Goal: Task Accomplishment & Management: Complete application form

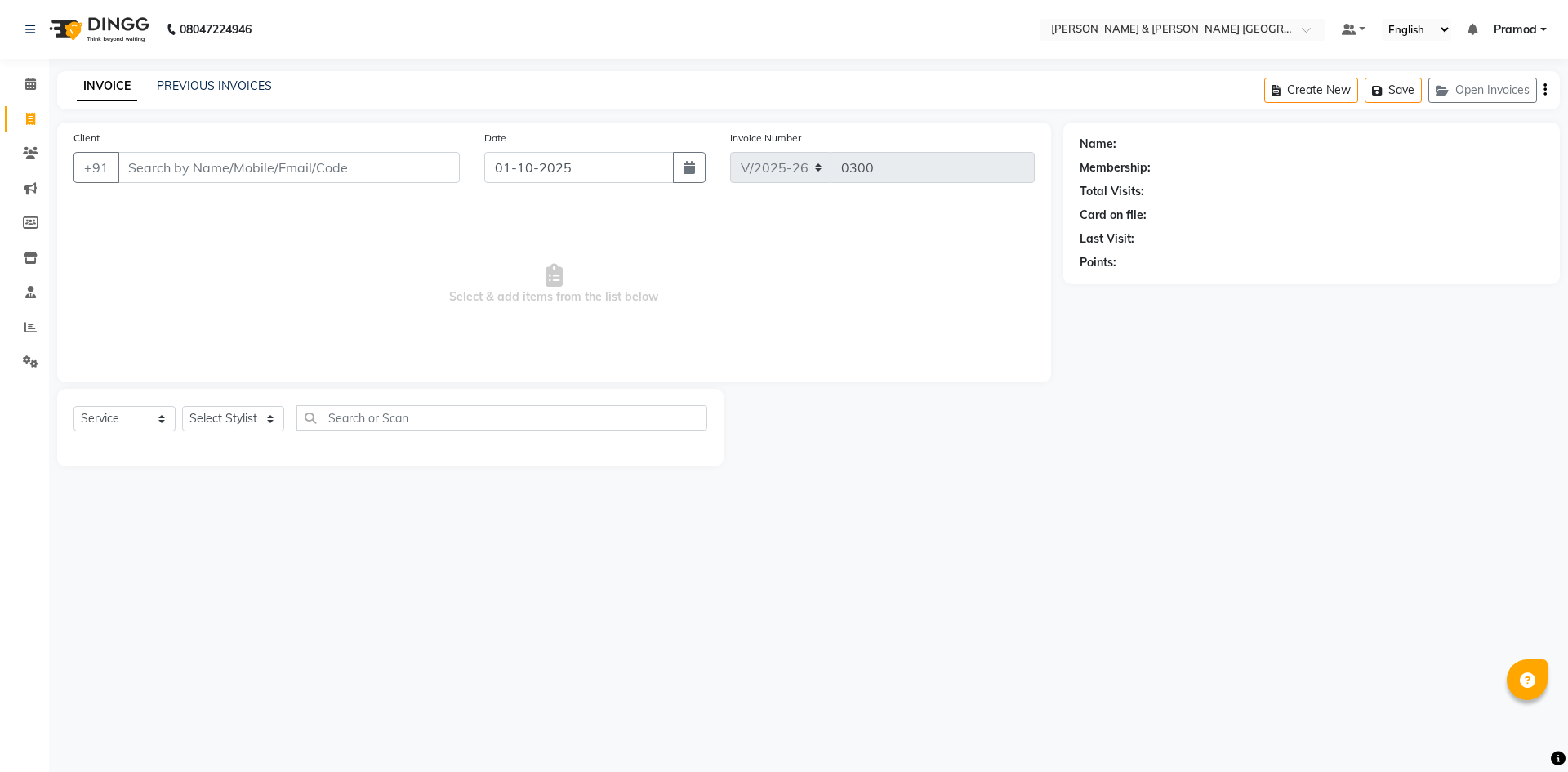
select select "8717"
select select "service"
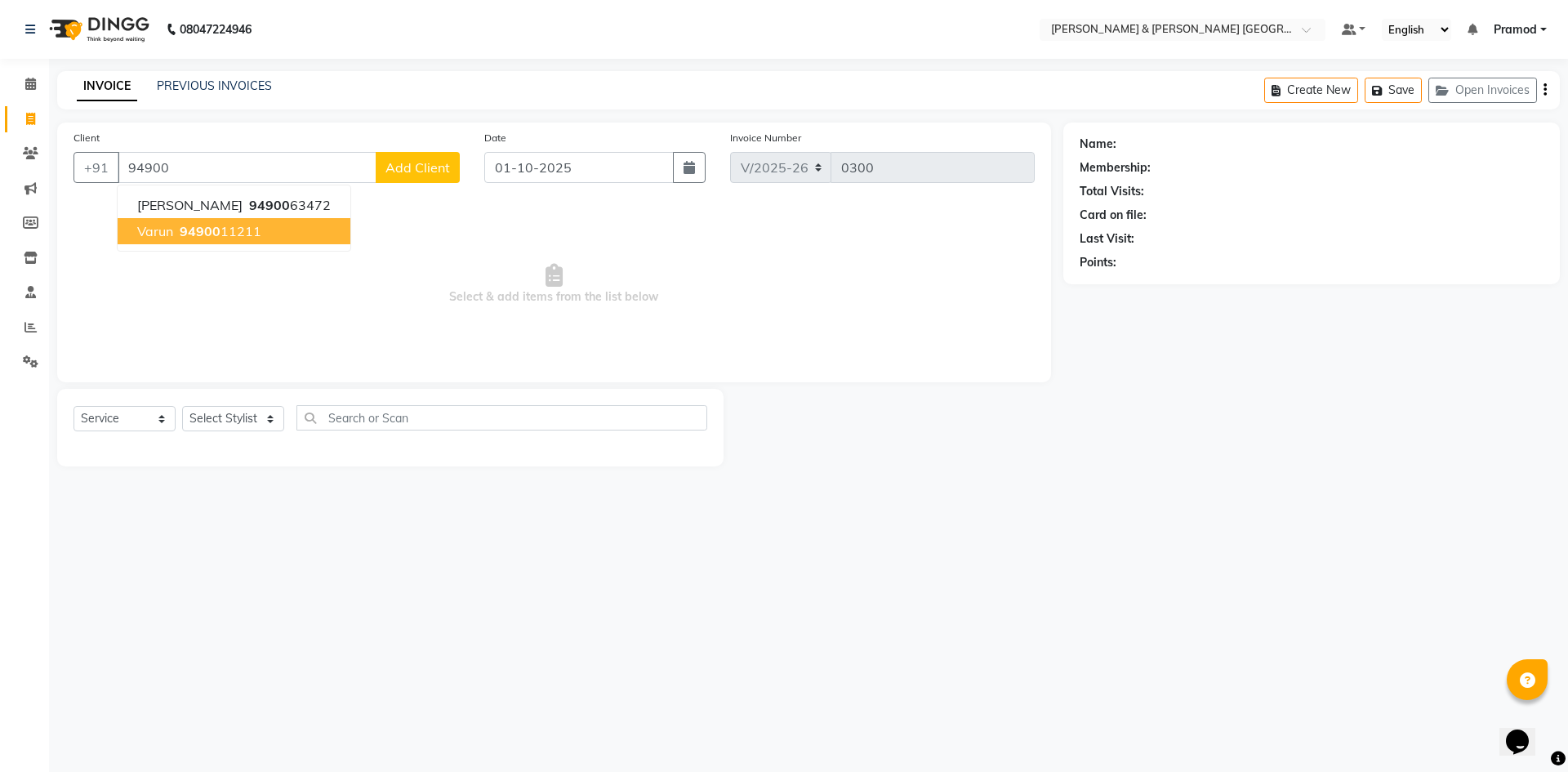
click at [235, 239] on ngb-highlight "94900 11211" at bounding box center [218, 231] width 85 height 16
type input "9490011211"
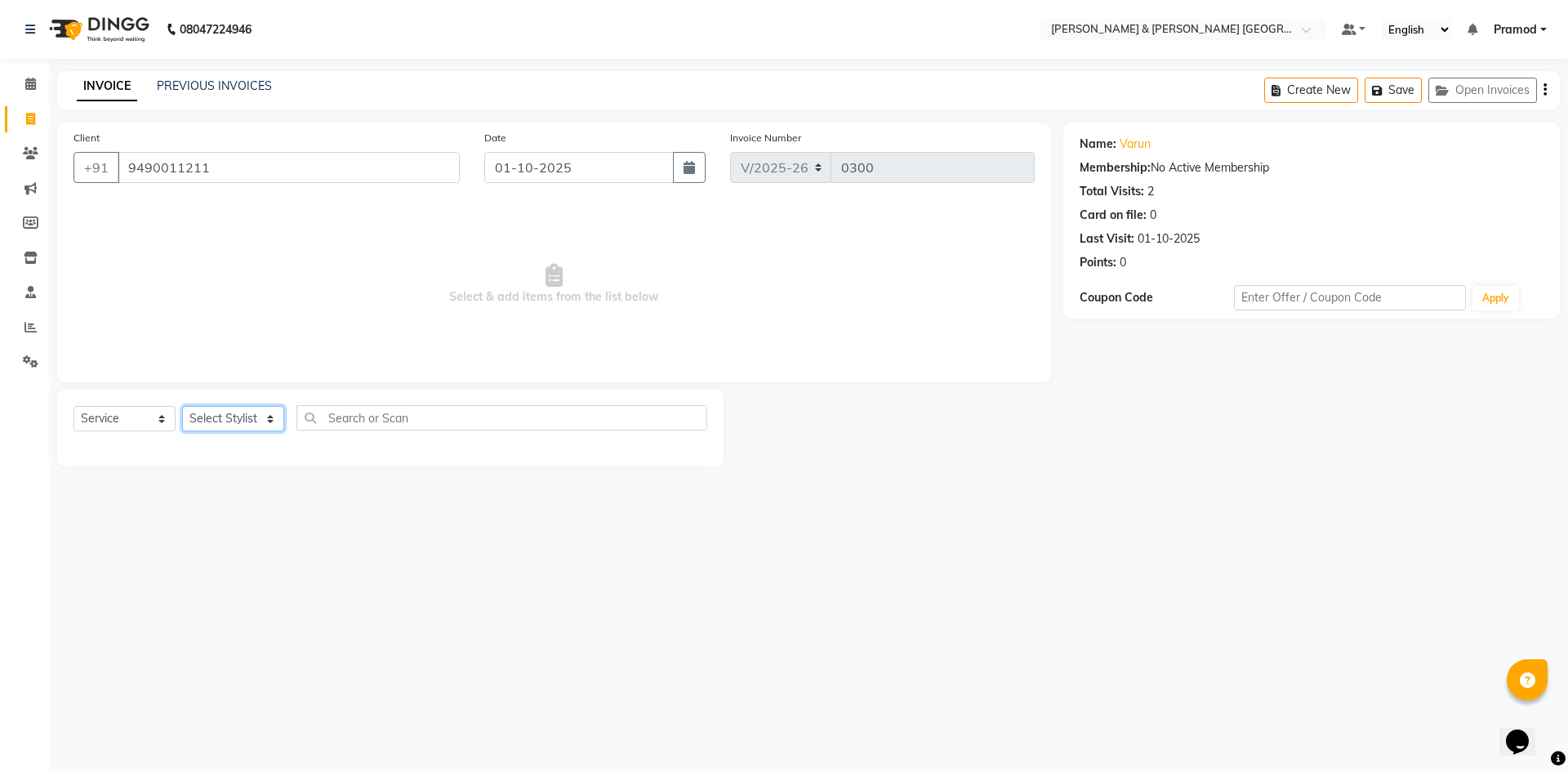
click at [202, 431] on select "Select Stylist [PERSON_NAME] [PERSON_NAME] [PERSON_NAME] [PERSON_NAME] Shabbu […" at bounding box center [233, 418] width 102 height 25
select select "88027"
click at [182, 406] on select "Select Stylist [PERSON_NAME] [PERSON_NAME] [PERSON_NAME] [PERSON_NAME] Shabbu […" at bounding box center [233, 418] width 102 height 25
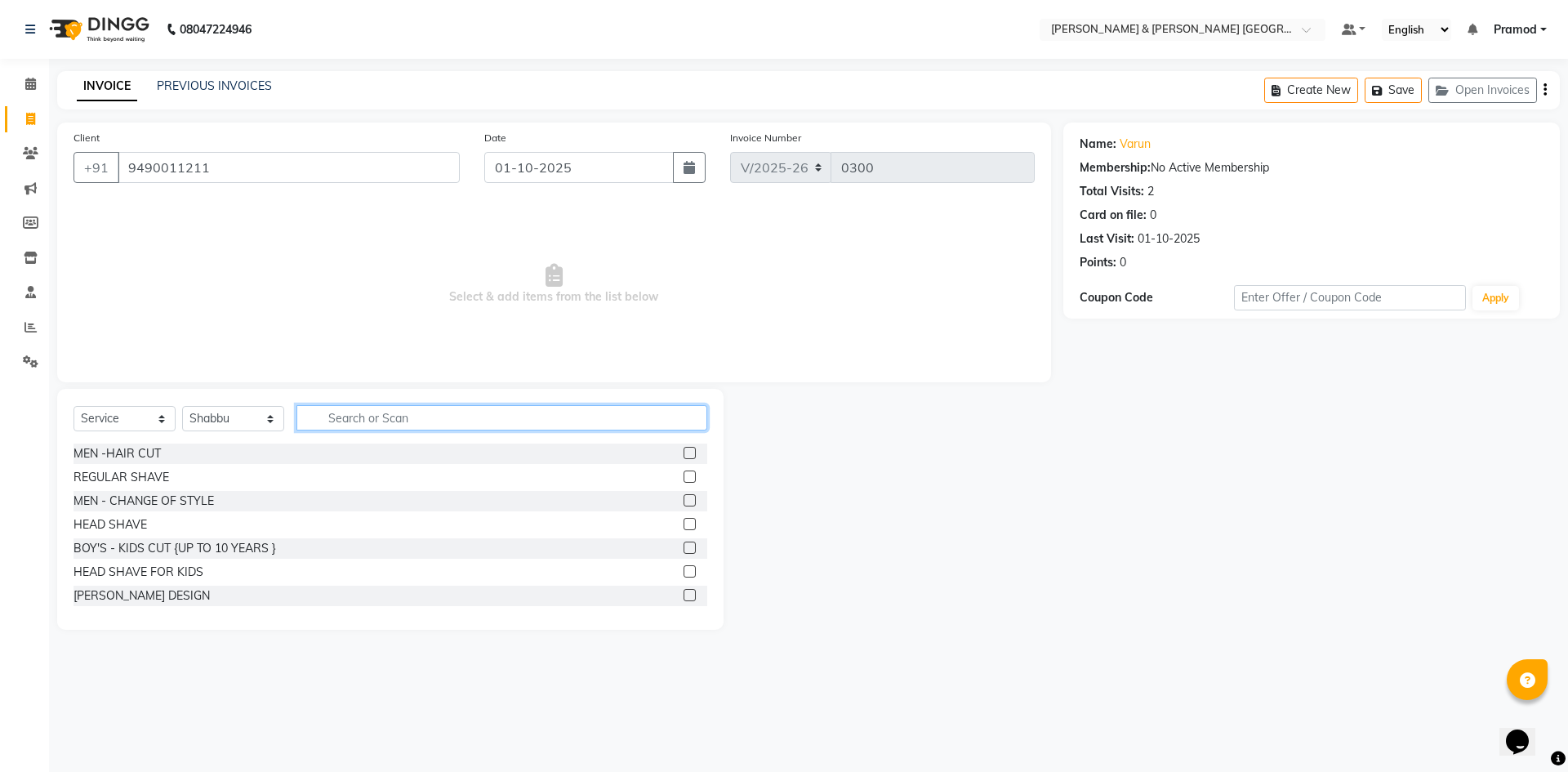
click at [413, 409] on input "text" at bounding box center [501, 417] width 411 height 25
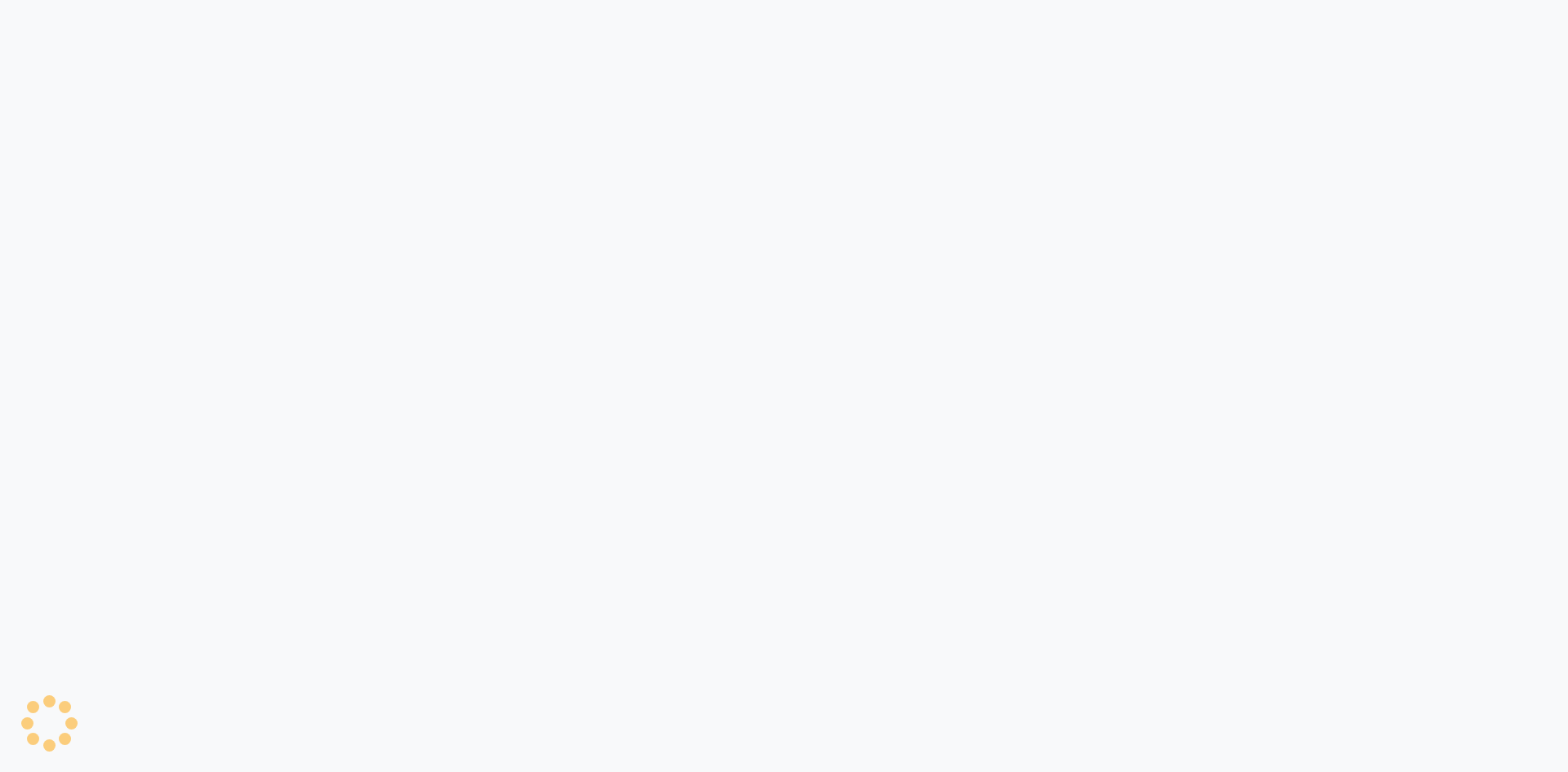
select select "8717"
select select "service"
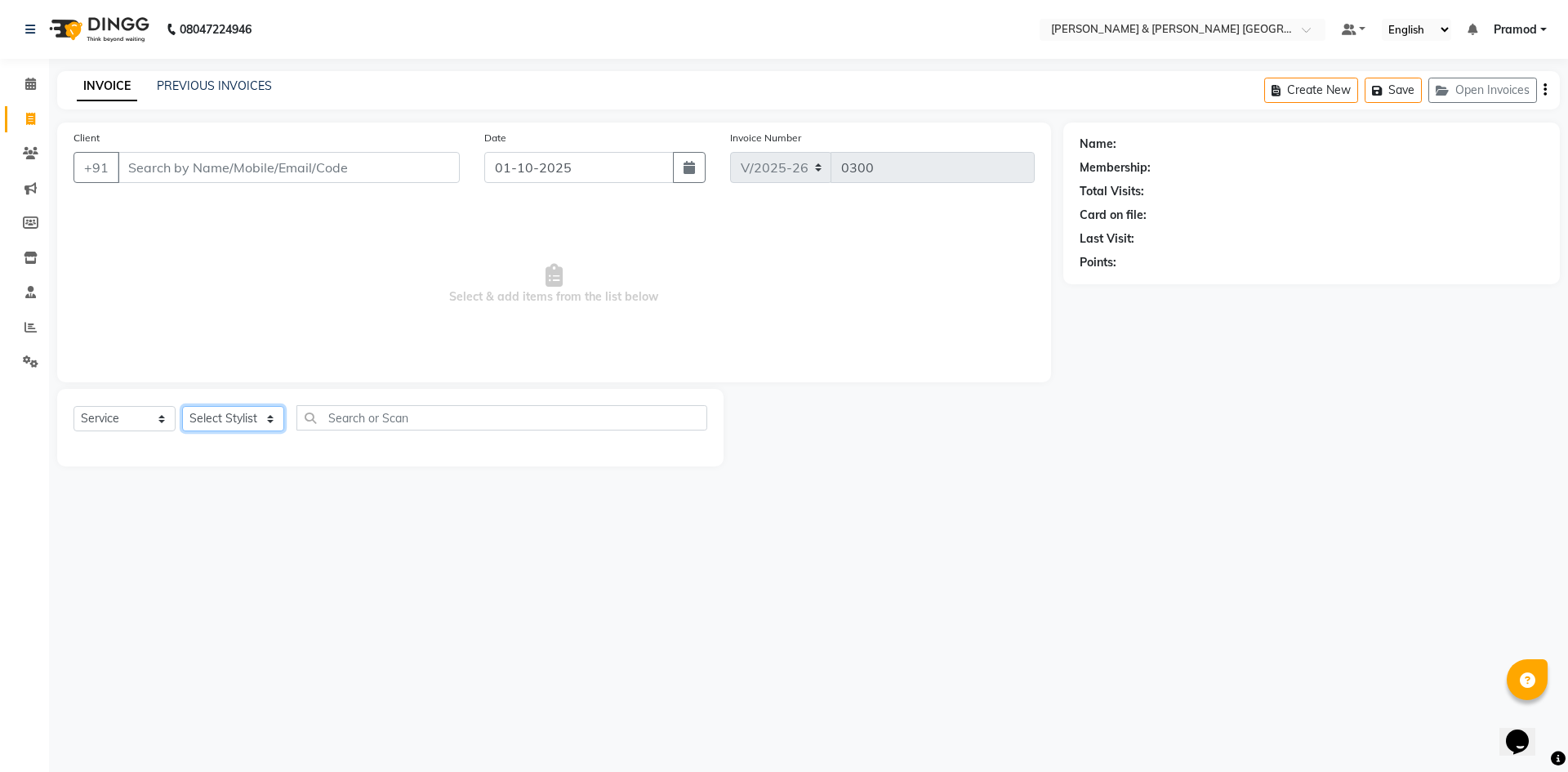
click at [253, 417] on select "Select Stylist [PERSON_NAME] [PERSON_NAME] [PERSON_NAME] [PERSON_NAME] Shabbu […" at bounding box center [233, 418] width 102 height 25
select select "88027"
click at [182, 406] on select "Select Stylist [PERSON_NAME] [PERSON_NAME] [PERSON_NAME] [PERSON_NAME] Shabbu […" at bounding box center [233, 418] width 102 height 25
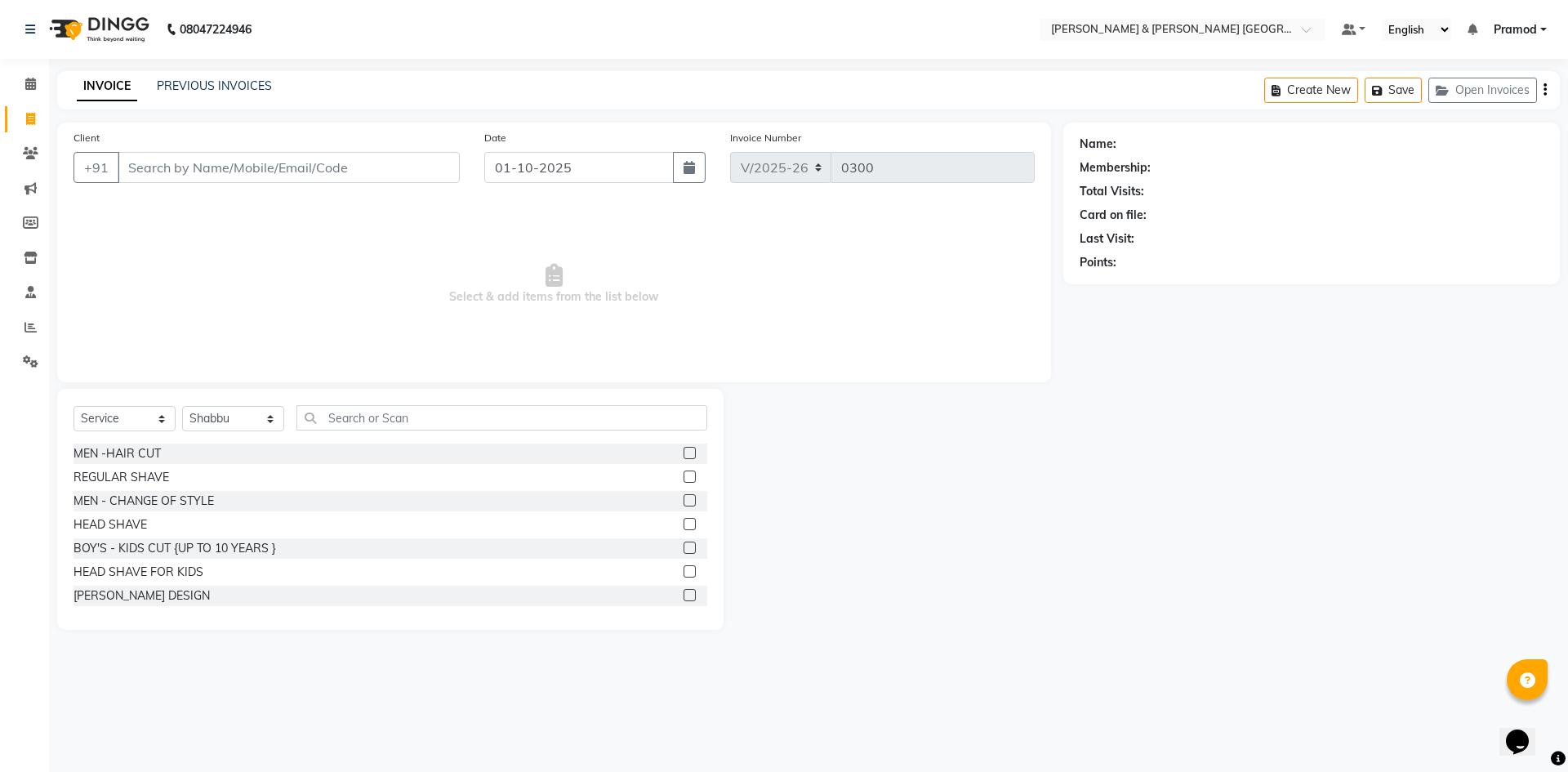
click at [684, 452] on label at bounding box center [689, 453] width 12 height 12
click at [684, 452] on input "checkbox" at bounding box center [688, 454] width 11 height 11
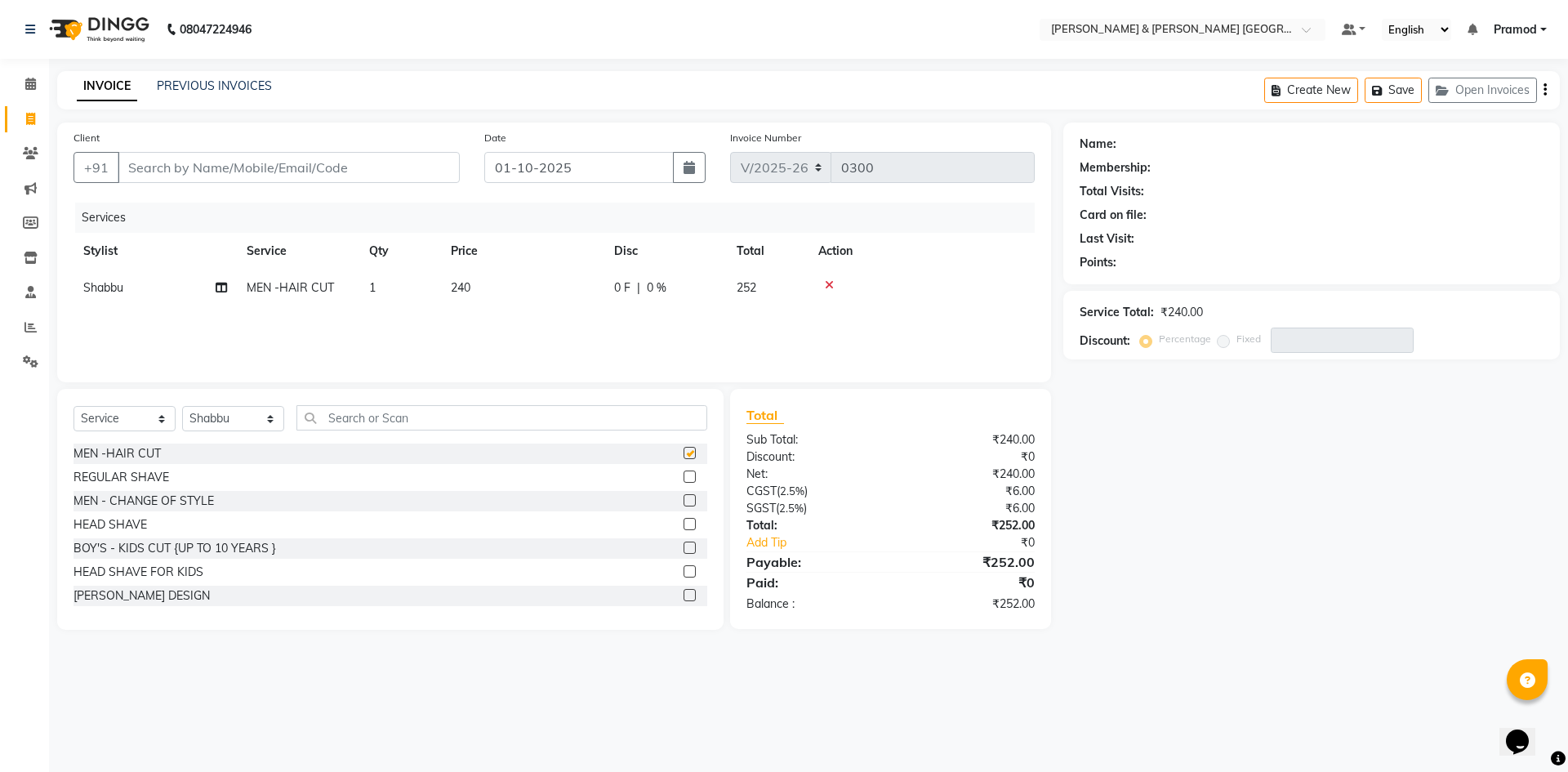
checkbox input "false"
click at [355, 411] on input "text" at bounding box center [501, 417] width 411 height 25
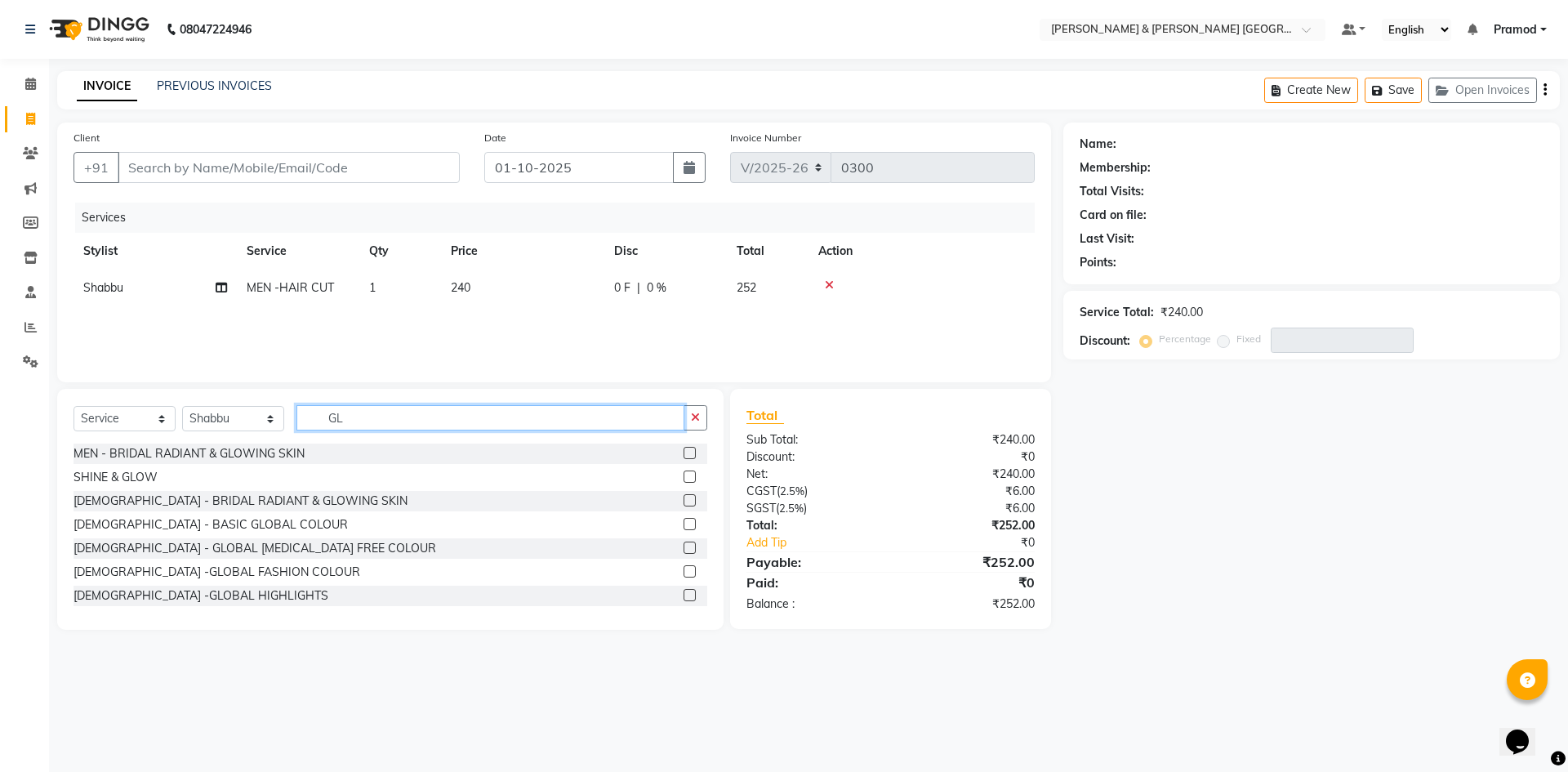
type input "G"
type input "AM"
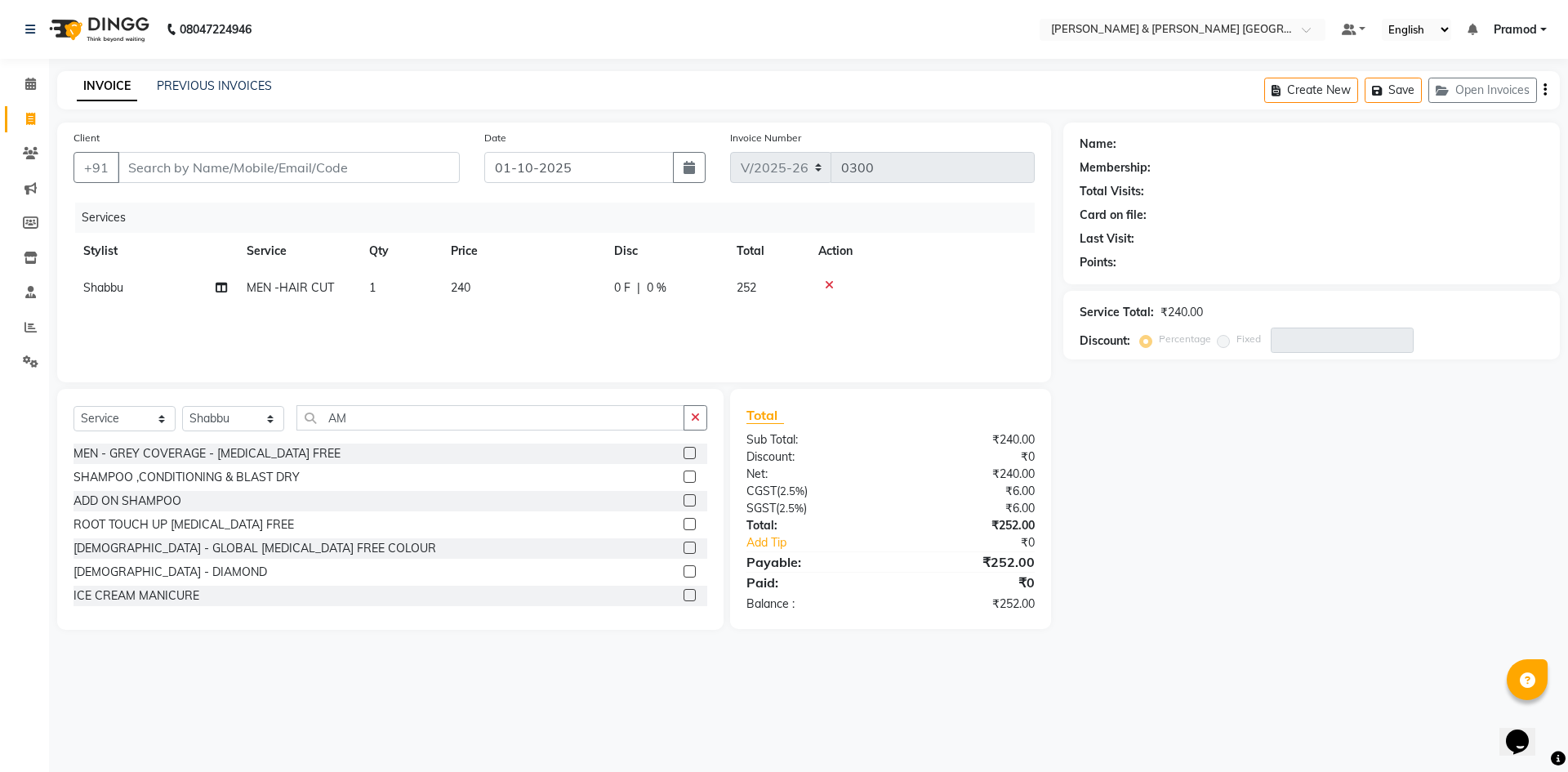
click at [684, 453] on label at bounding box center [689, 453] width 12 height 12
click at [684, 453] on input "checkbox" at bounding box center [688, 454] width 11 height 11
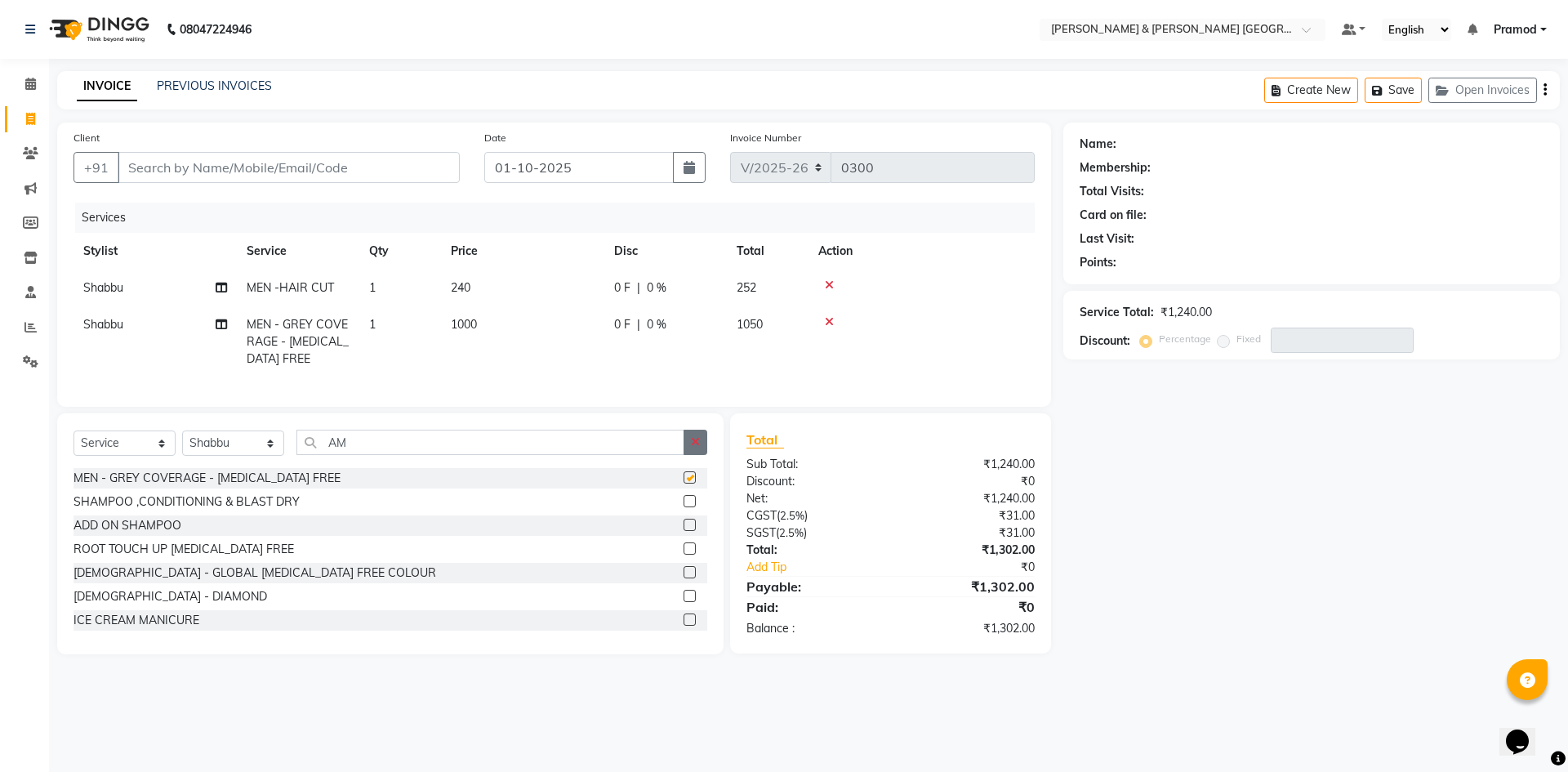
checkbox input "false"
click at [692, 445] on button "button" at bounding box center [695, 442] width 24 height 25
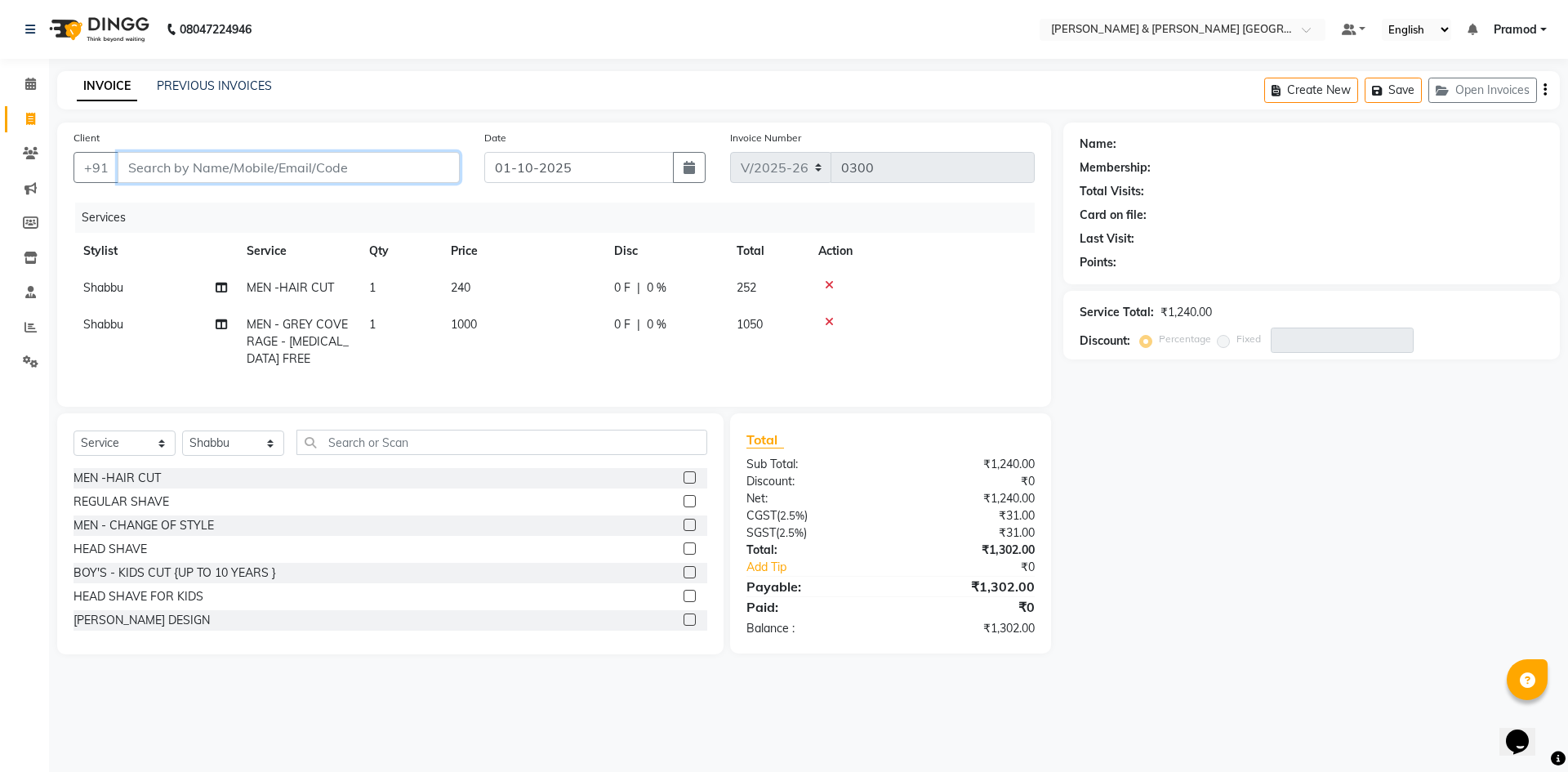
click at [171, 157] on input "Client" at bounding box center [289, 167] width 342 height 31
type input "9"
type input "0"
type input "9"
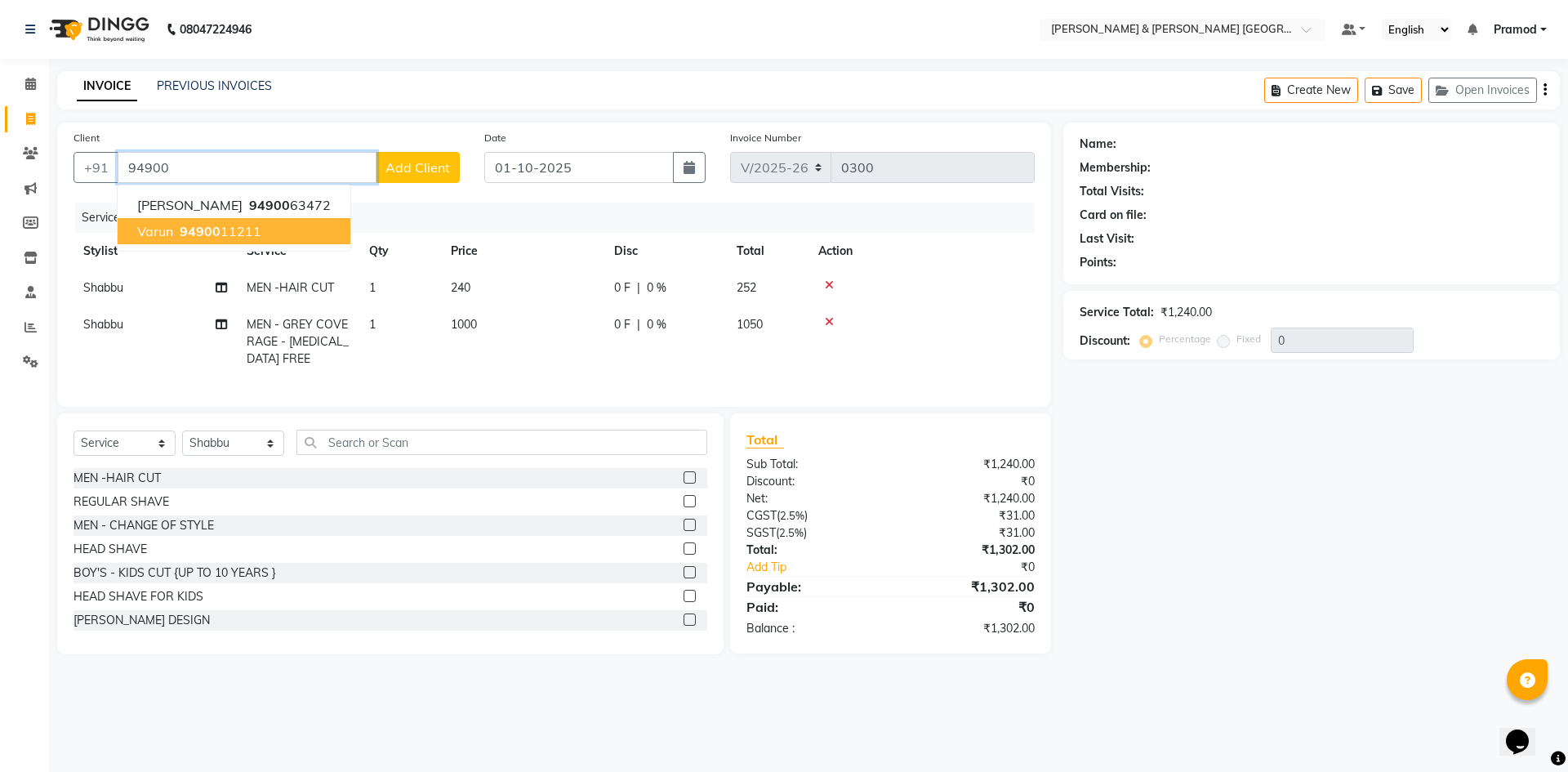
click at [235, 231] on ngb-highlight "94900 11211" at bounding box center [218, 231] width 85 height 16
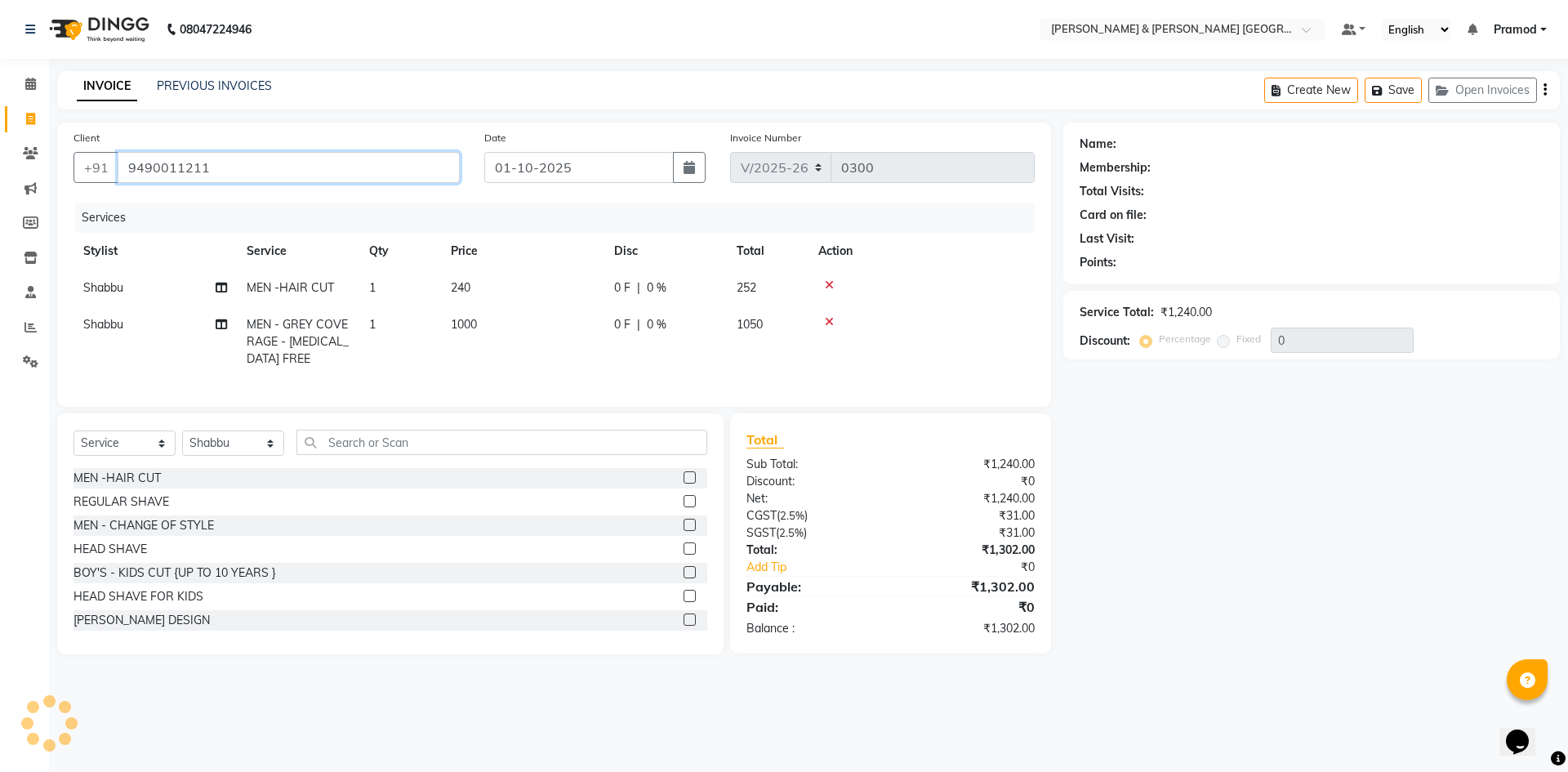
type input "9490011211"
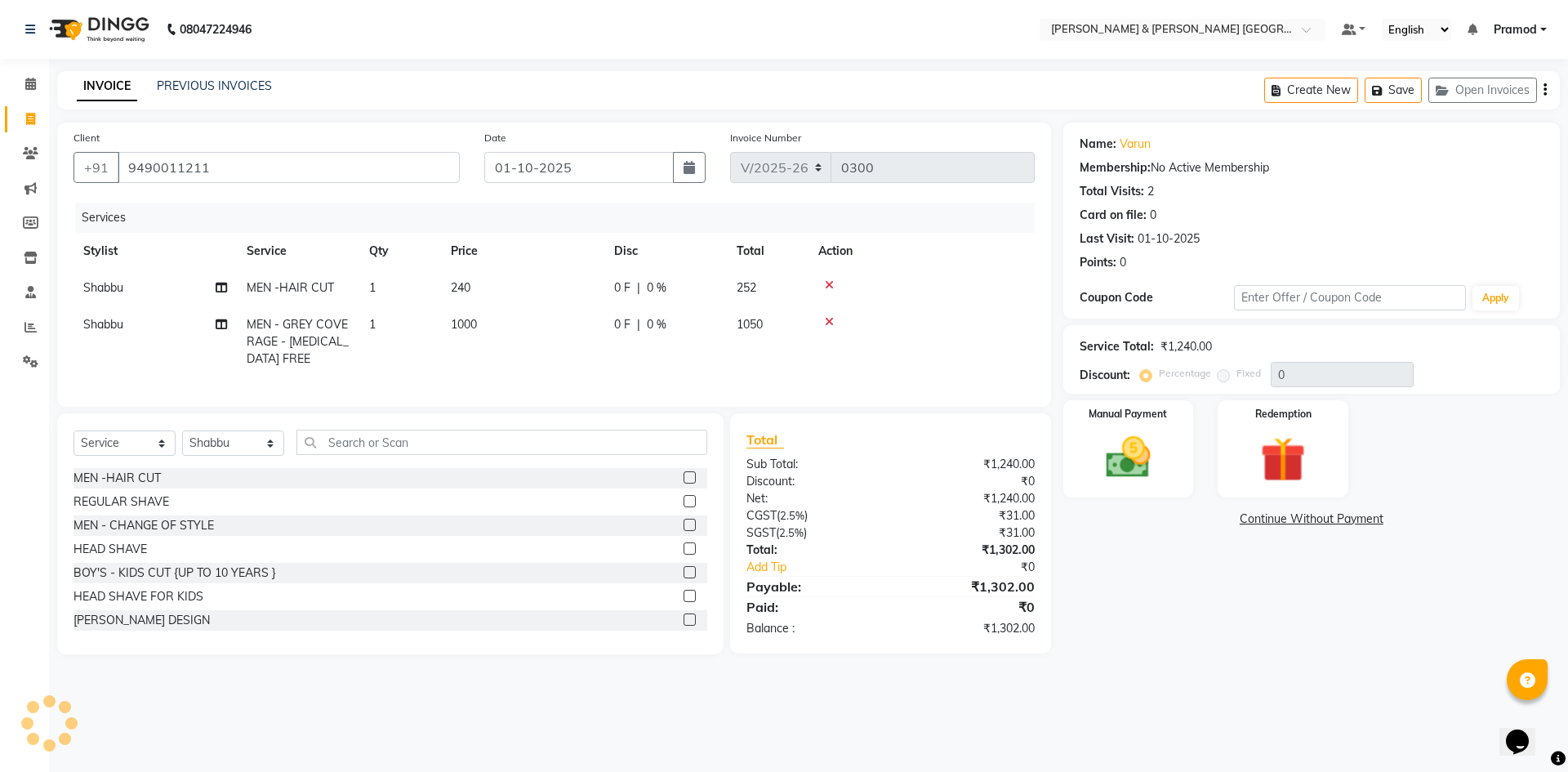
click at [672, 77] on div "INVOICE PREVIOUS INVOICES Create New Save Open Invoices" at bounding box center [808, 90] width 1502 height 39
click at [1121, 444] on img at bounding box center [1128, 458] width 76 height 54
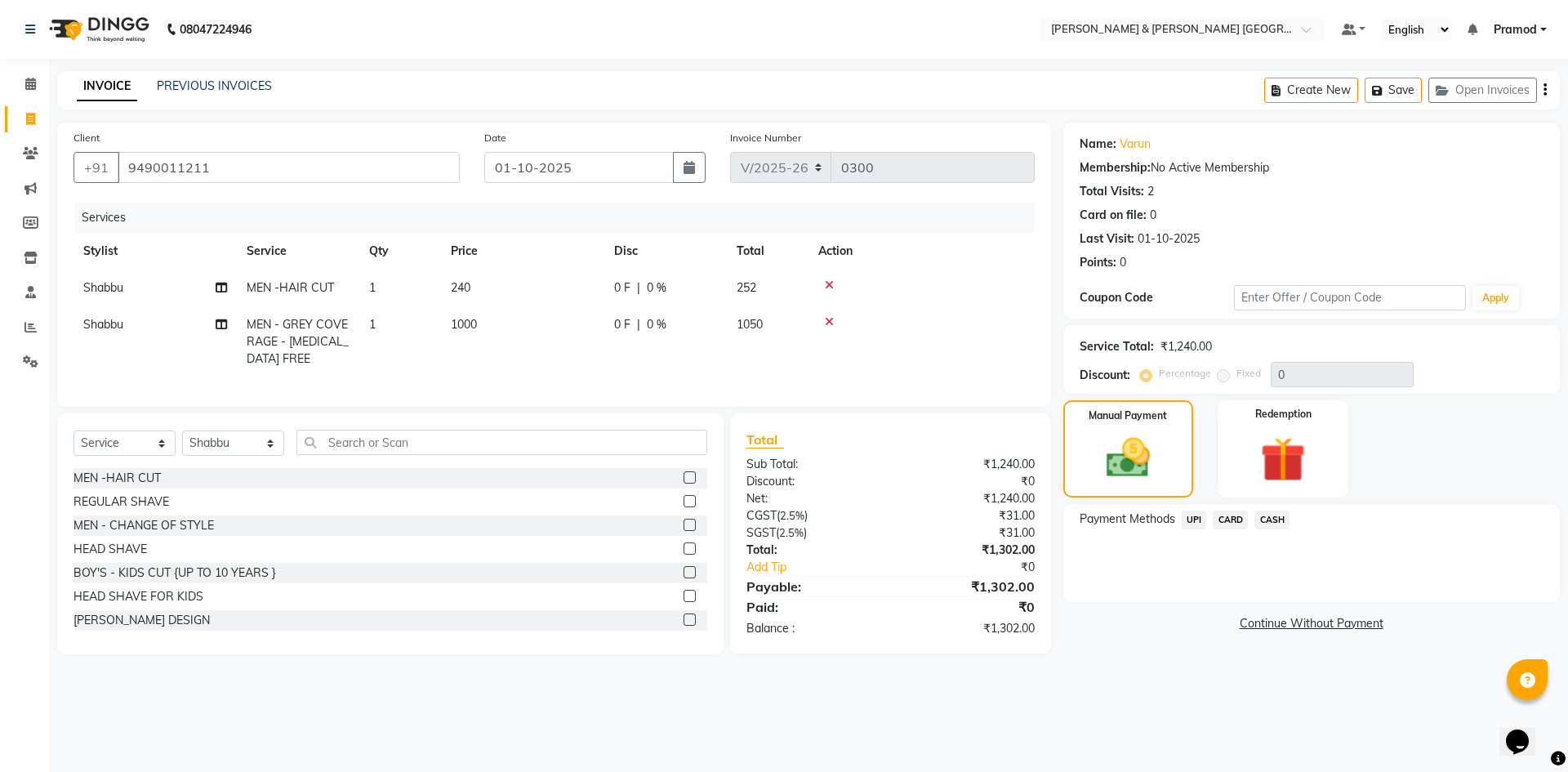
click at [1268, 518] on span "CASH" at bounding box center [1272, 519] width 35 height 19
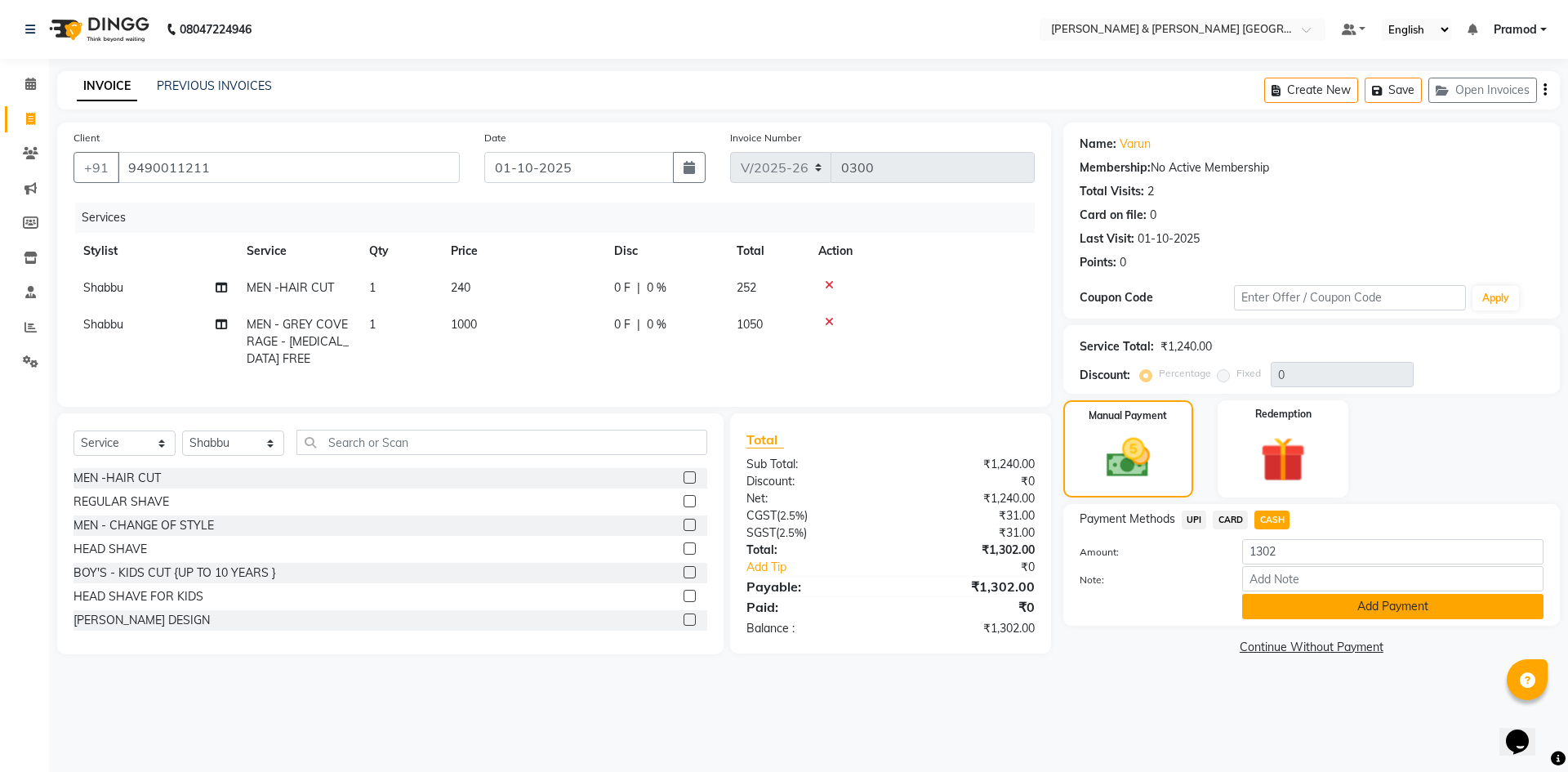
click at [1267, 606] on button "Add Payment" at bounding box center [1392, 606] width 301 height 25
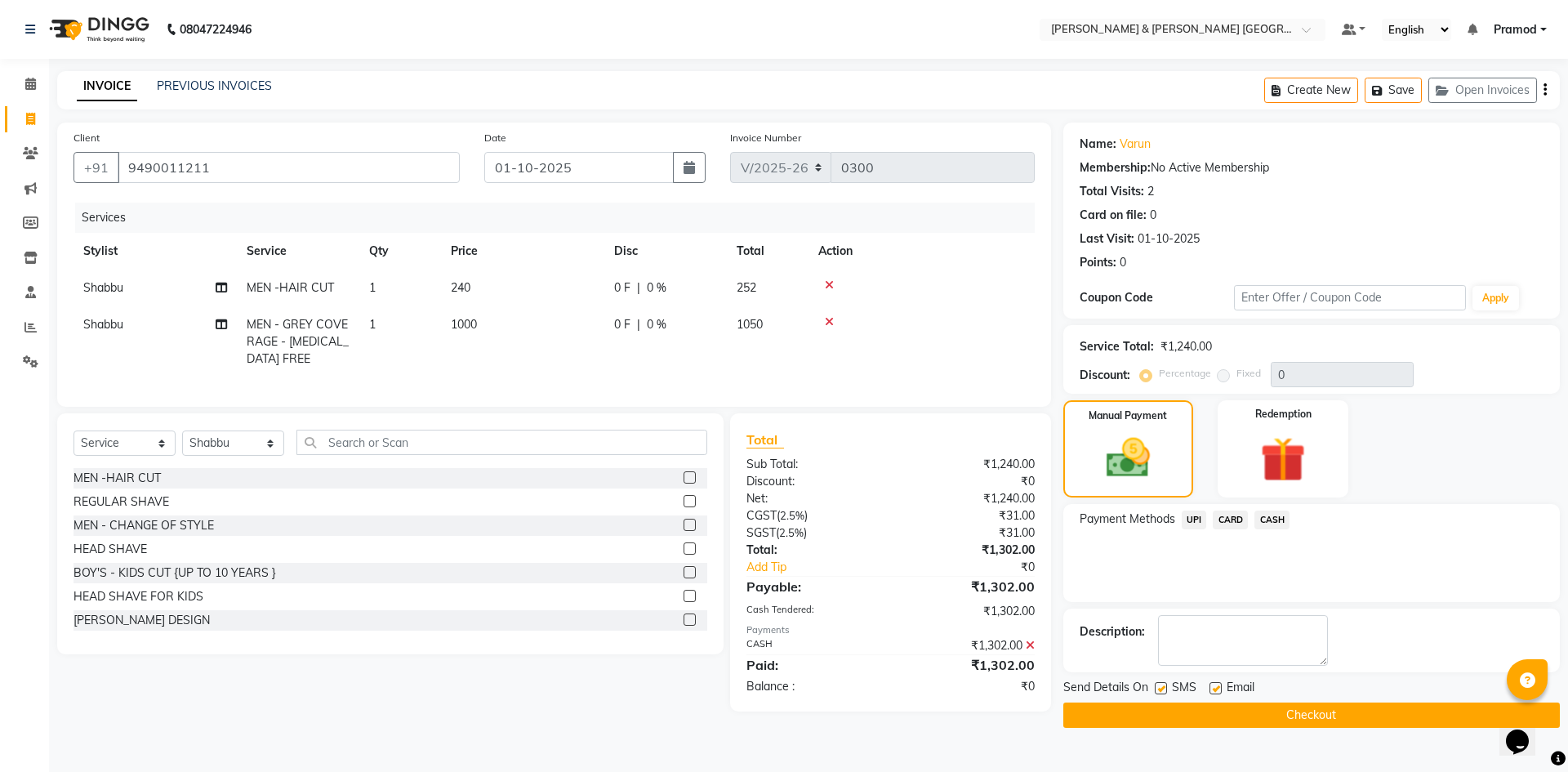
click at [1119, 716] on button "Checkout" at bounding box center [1311, 714] width 496 height 25
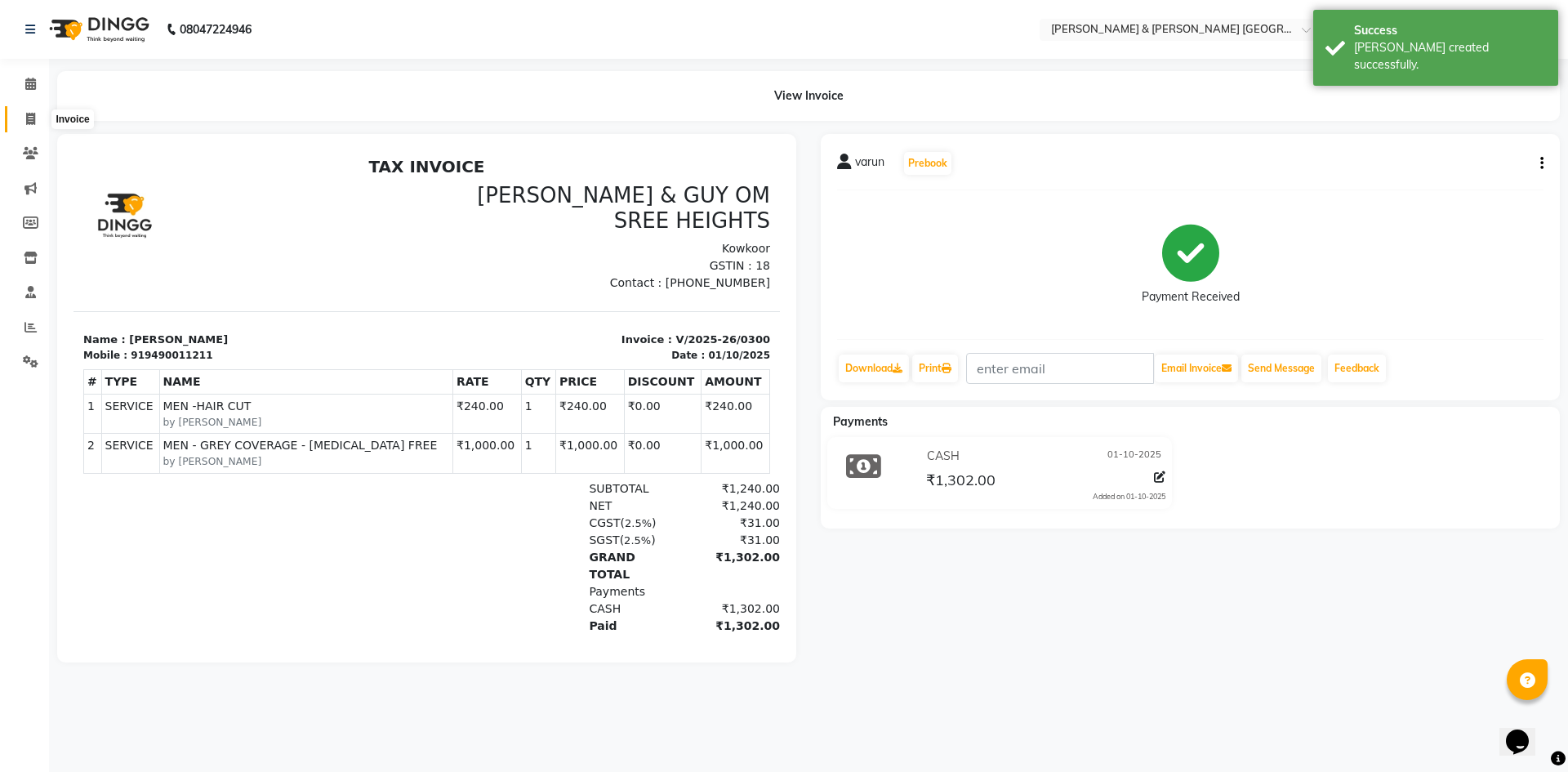
click at [29, 116] on icon at bounding box center [30, 118] width 9 height 12
select select "service"
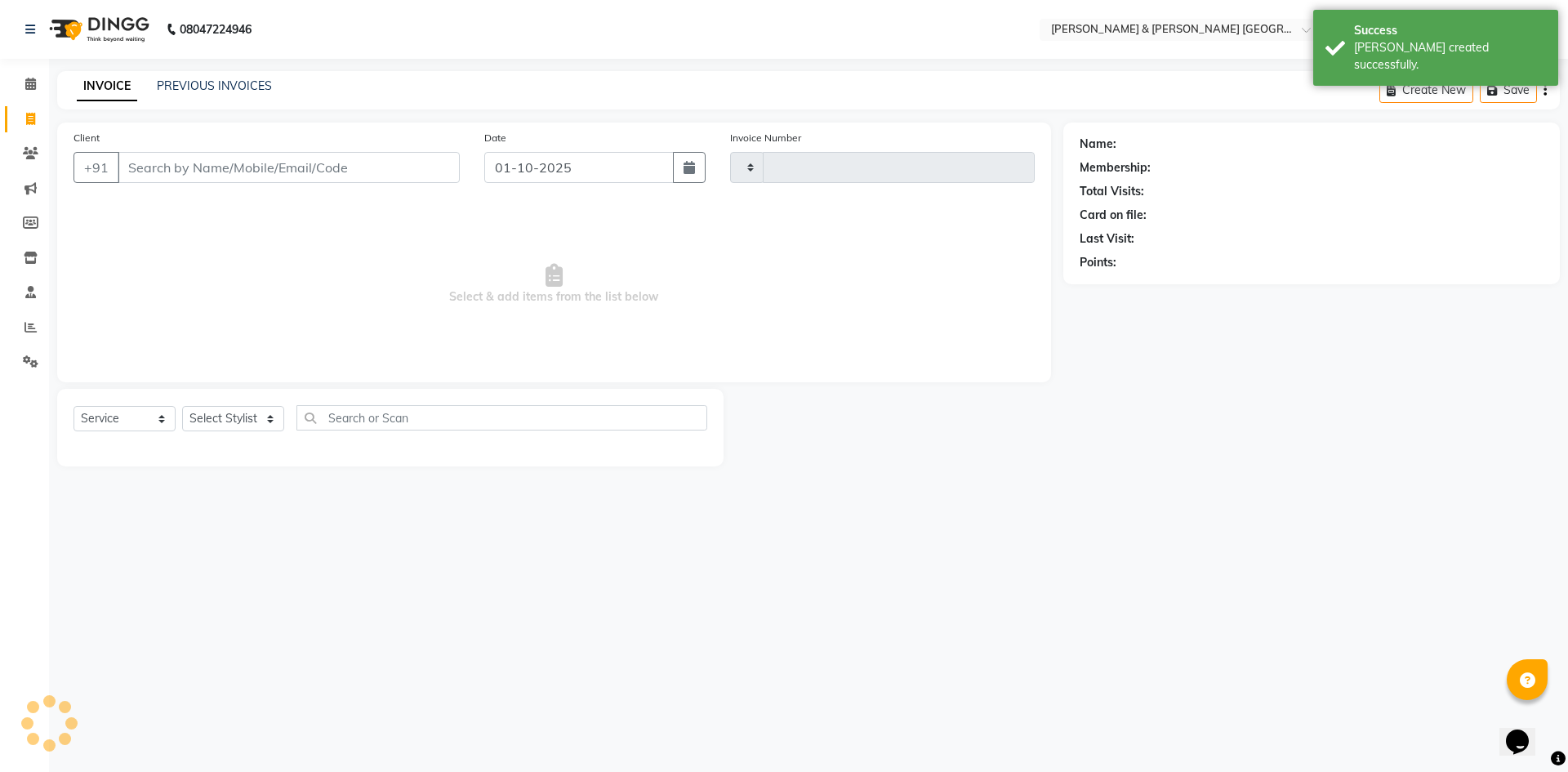
type input "0301"
select select "8717"
click at [223, 77] on div "INVOICE PREVIOUS INVOICES Create New Save Open Invoices" at bounding box center [808, 90] width 1502 height 39
click at [232, 86] on link "PREVIOUS INVOICES" at bounding box center [215, 86] width 115 height 15
